Goal: Navigation & Orientation: Find specific page/section

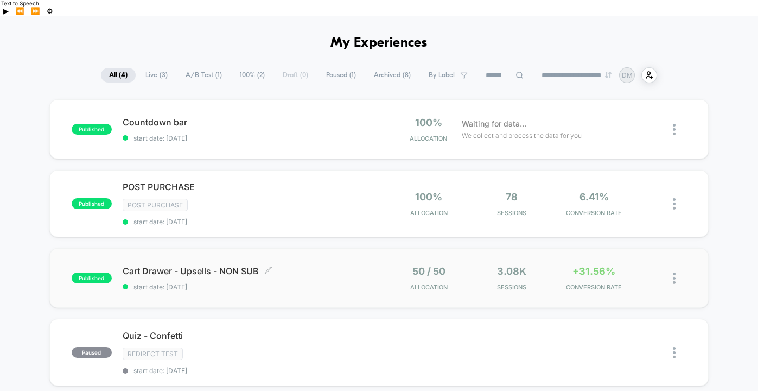
click at [344, 265] on div "Cart Drawer - Upsells - NON SUB Click to edit experience details Click to edit …" at bounding box center [251, 277] width 256 height 25
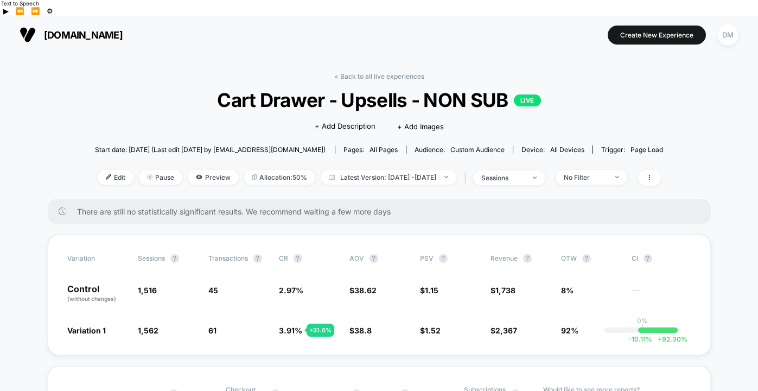
scroll to position [21, 0]
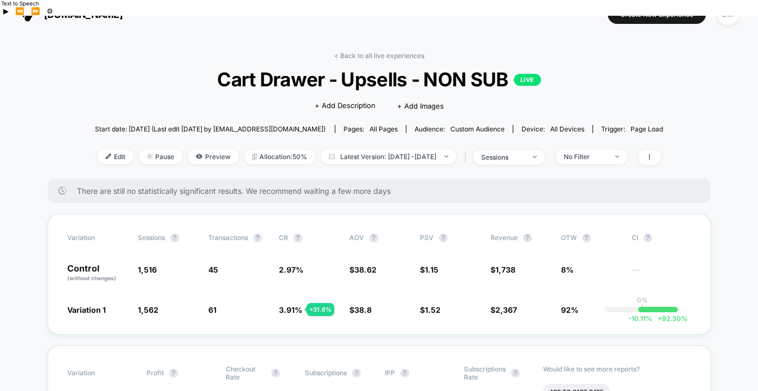
click at [560, 52] on div "< Back to all live experiences Cart Drawer - Upsells - NON SUB LIVE Click to ed…" at bounding box center [379, 115] width 569 height 127
click at [348, 52] on link "< Back to all live experiences" at bounding box center [379, 56] width 90 height 8
